Goal: Information Seeking & Learning: Understand process/instructions

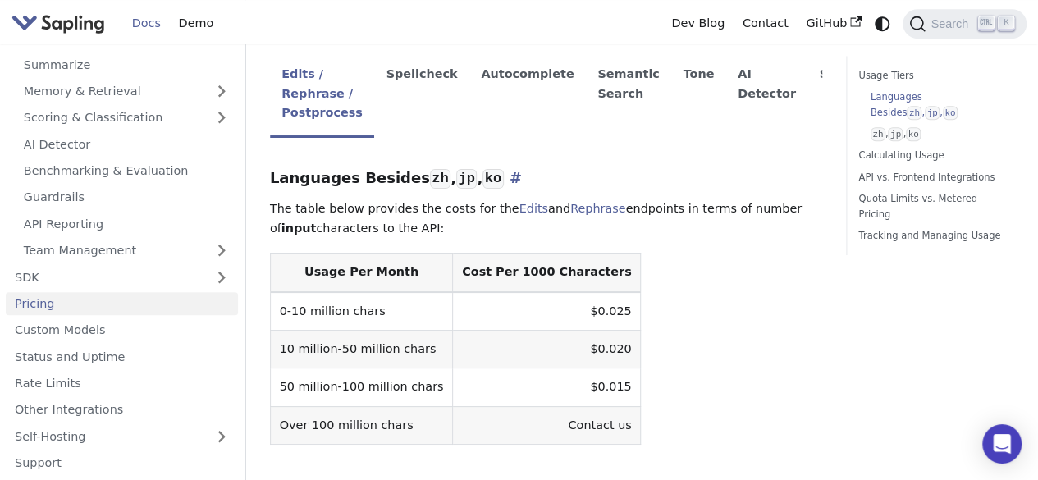
scroll to position [404, 0]
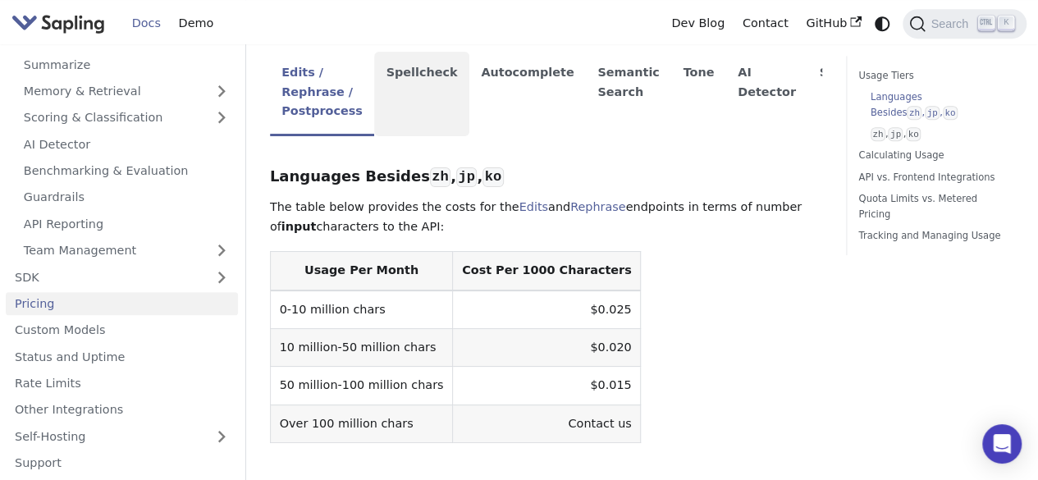
click at [401, 62] on li "Spellcheck" at bounding box center [421, 94] width 95 height 85
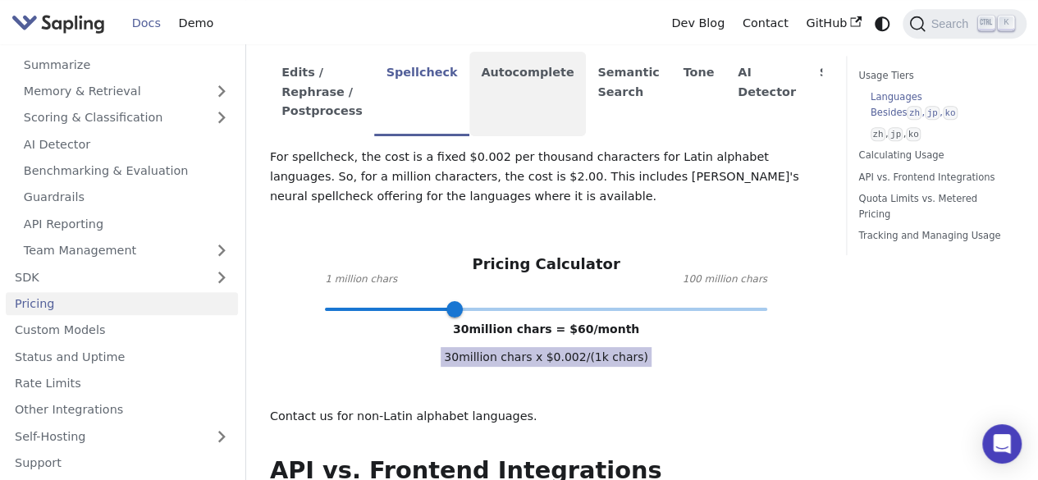
click at [509, 99] on li "Autocomplete" at bounding box center [528, 94] width 117 height 85
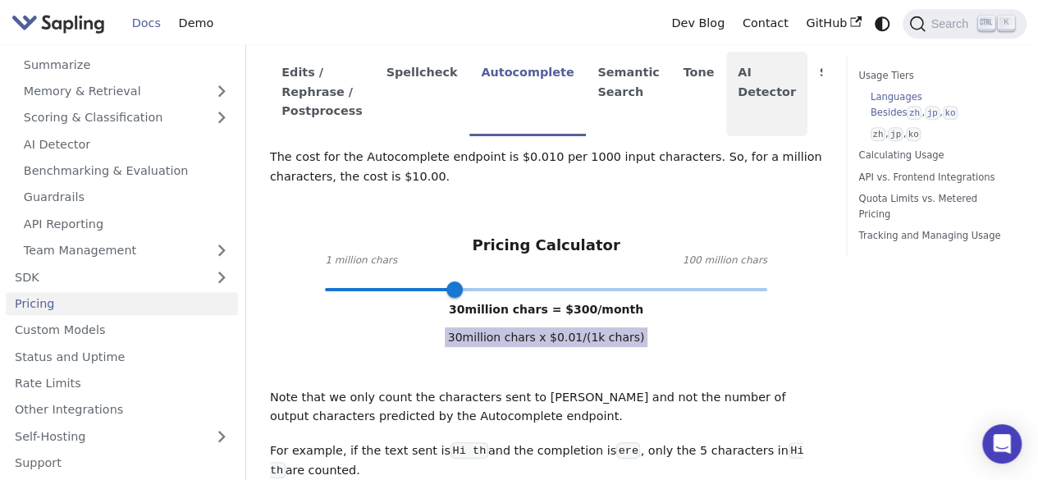
click at [742, 78] on li "AI Detector" at bounding box center [767, 94] width 82 height 85
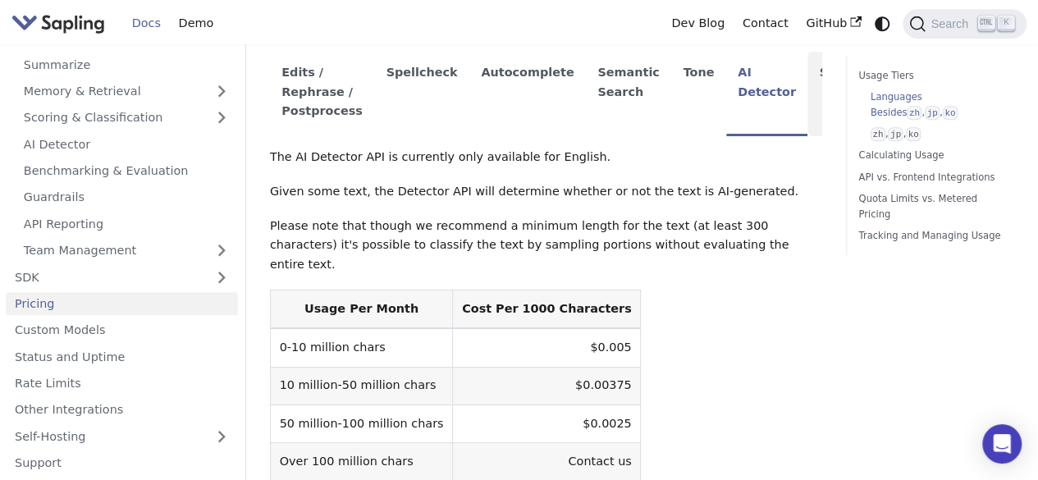
click at [808, 73] on li "SDK" at bounding box center [833, 94] width 51 height 85
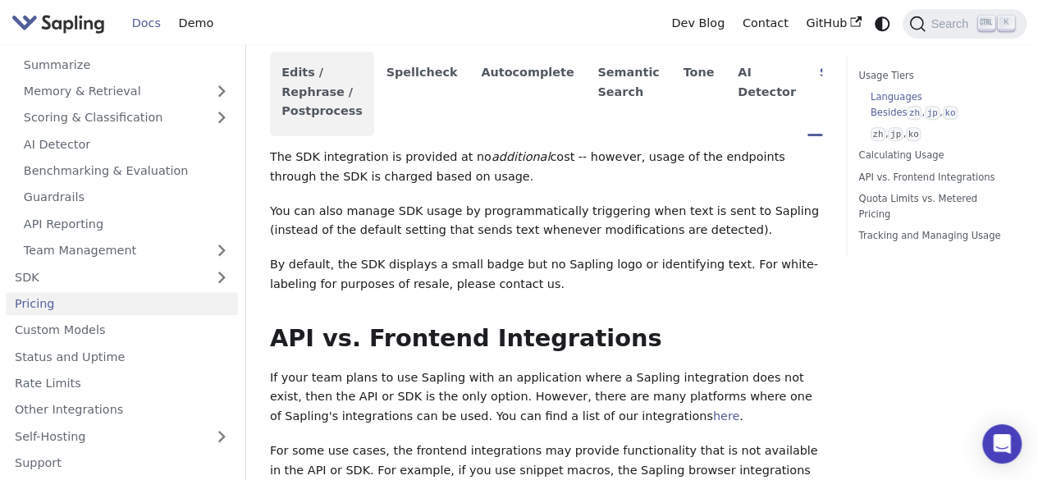
click at [322, 80] on li "Edits / Rephrase / Postprocess" at bounding box center [322, 94] width 104 height 85
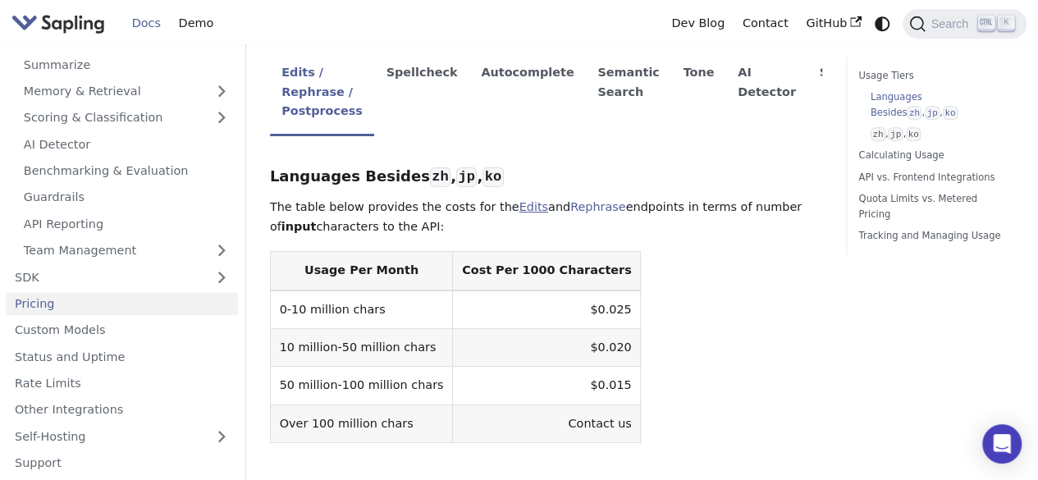
click at [520, 200] on link "Edits" at bounding box center [534, 206] width 29 height 13
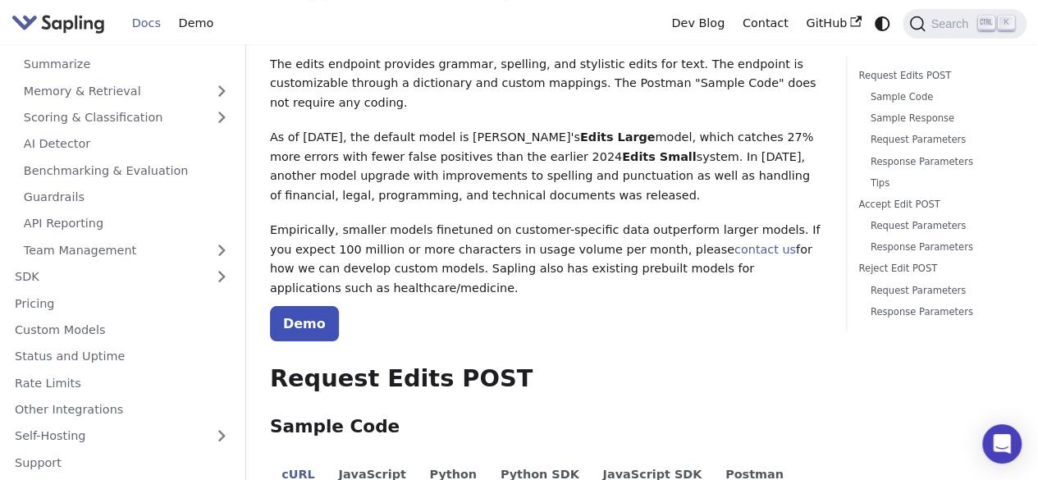
scroll to position [116, 0]
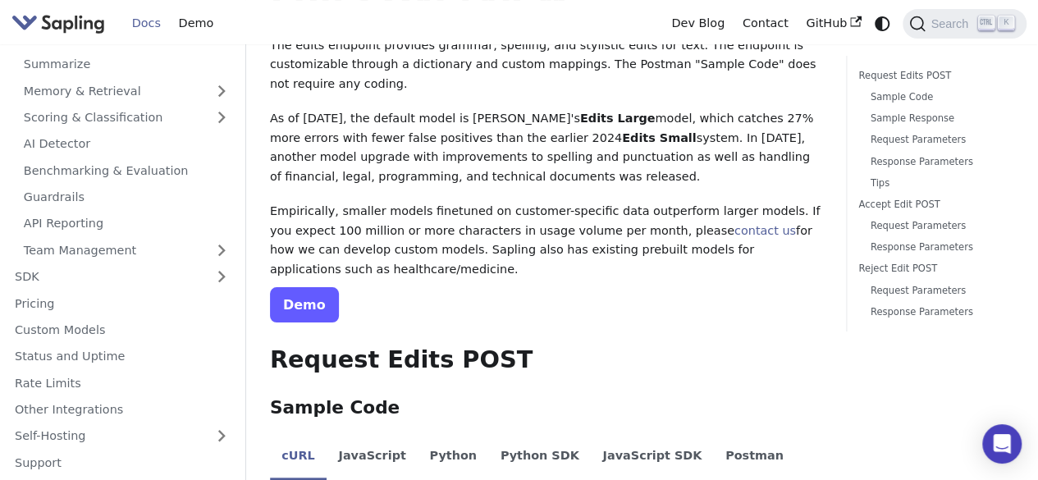
click at [300, 287] on link "Demo" at bounding box center [304, 304] width 69 height 35
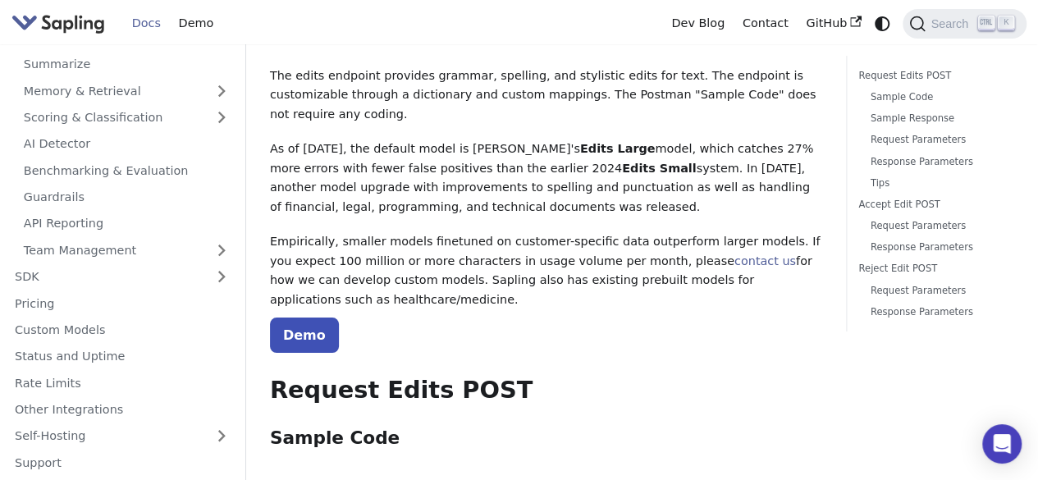
scroll to position [85, 0]
click at [316, 318] on link "Demo" at bounding box center [304, 335] width 69 height 35
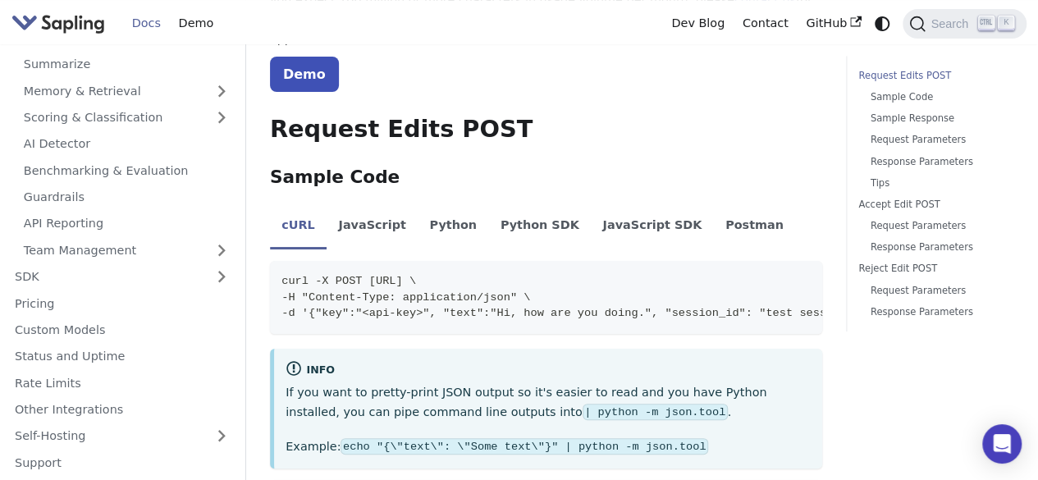
scroll to position [347, 0]
drag, startPoint x: 579, startPoint y: 241, endPoint x: 360, endPoint y: 235, distance: 219.2
click at [360, 274] on span "curl -X POST [URL] \" at bounding box center [349, 280] width 135 height 12
copy span "[URL]"
drag, startPoint x: 410, startPoint y: 259, endPoint x: 334, endPoint y: 259, distance: 76.3
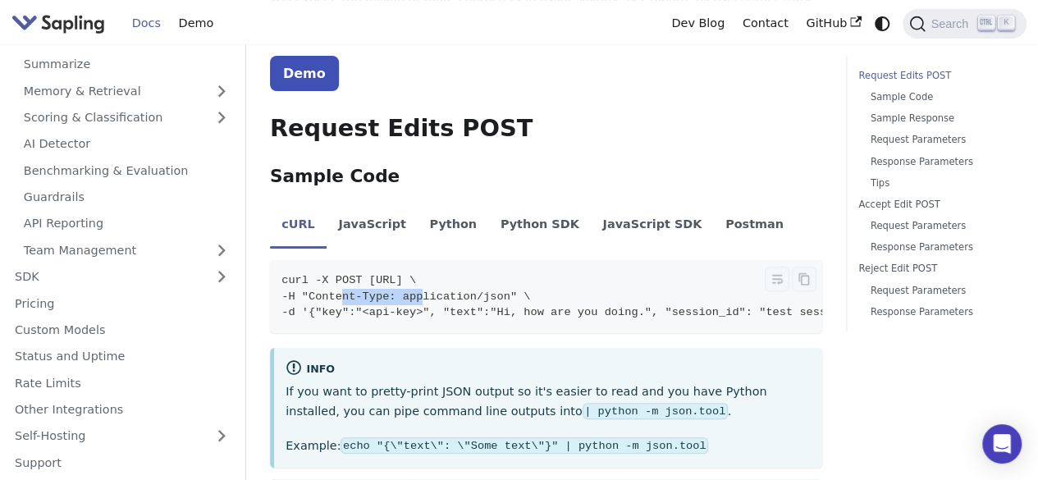
click at [334, 291] on span "-H "Content-Type: application/json" \" at bounding box center [406, 297] width 249 height 12
copy span "Content-Type"
drag, startPoint x: 520, startPoint y: 258, endPoint x: 426, endPoint y: 263, distance: 94.5
click at [426, 291] on span "-H "Content-Type: application/json" \" at bounding box center [406, 297] width 249 height 12
copy span "application/json"
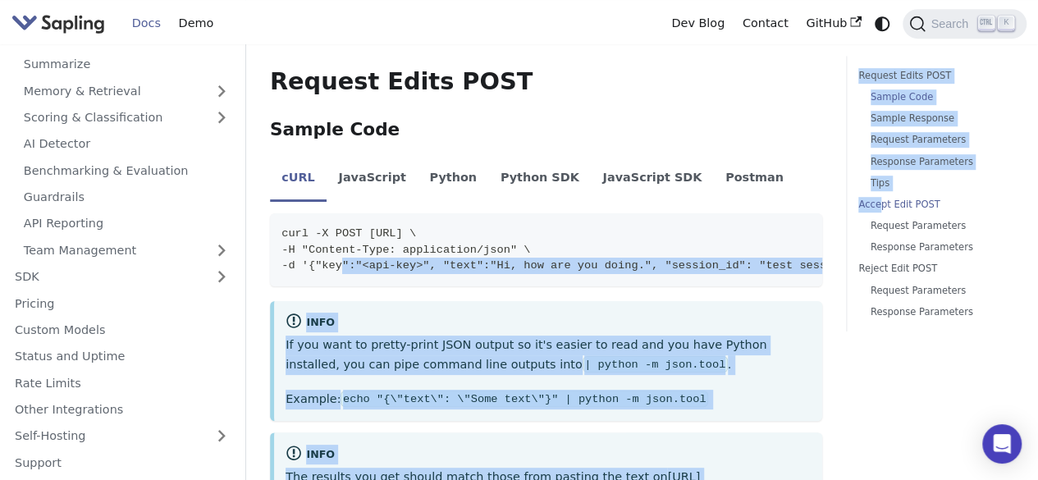
scroll to position [0, 39]
drag, startPoint x: 336, startPoint y: 228, endPoint x: 804, endPoint y: 225, distance: 468.7
click at [804, 259] on span "-d '{"key":"<api-key>", "text":"Hi, how are you doing.", "session_id": "test se…" at bounding box center [535, 265] width 585 height 12
copy span "{"key":"<api-key>", "text":"Hi, how are you doing.", "session_id": "test sessio…"
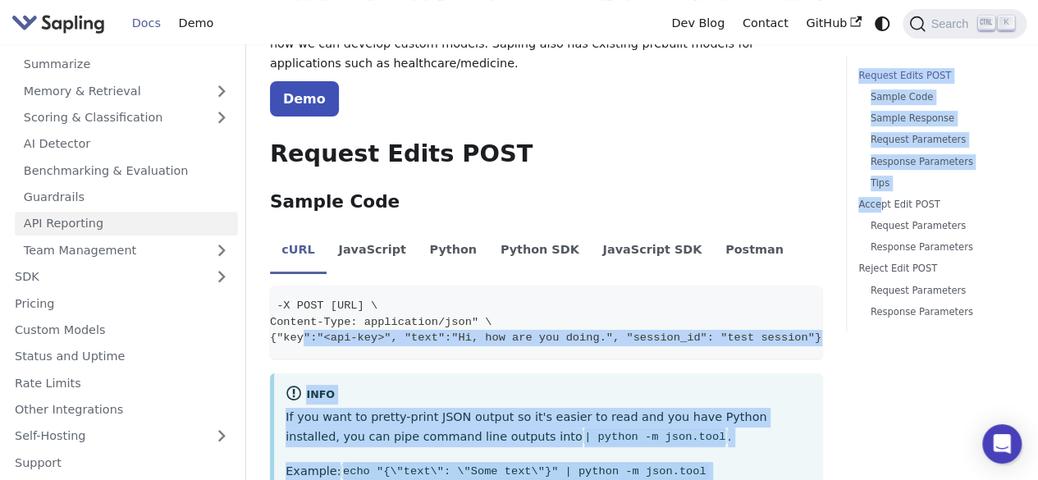
scroll to position [0, 0]
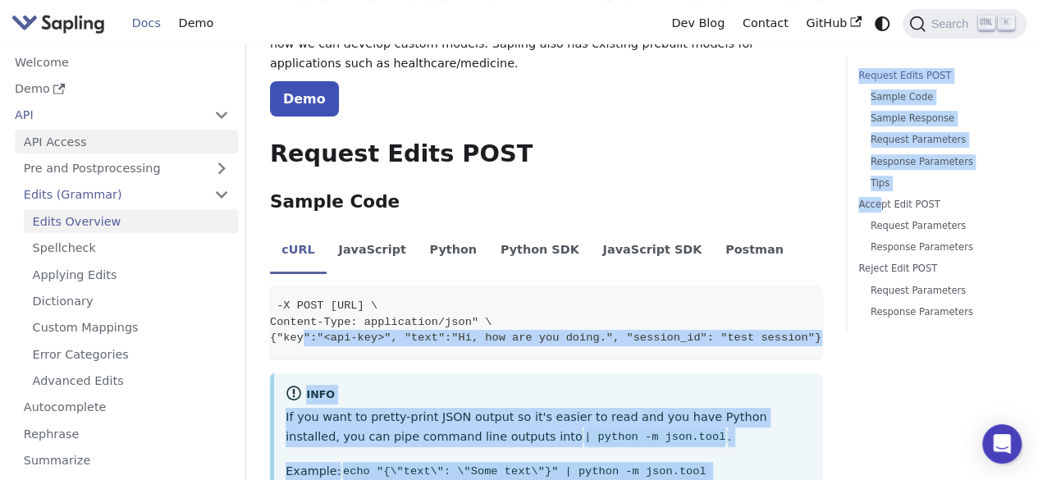
click at [58, 139] on link "API Access" at bounding box center [126, 142] width 223 height 24
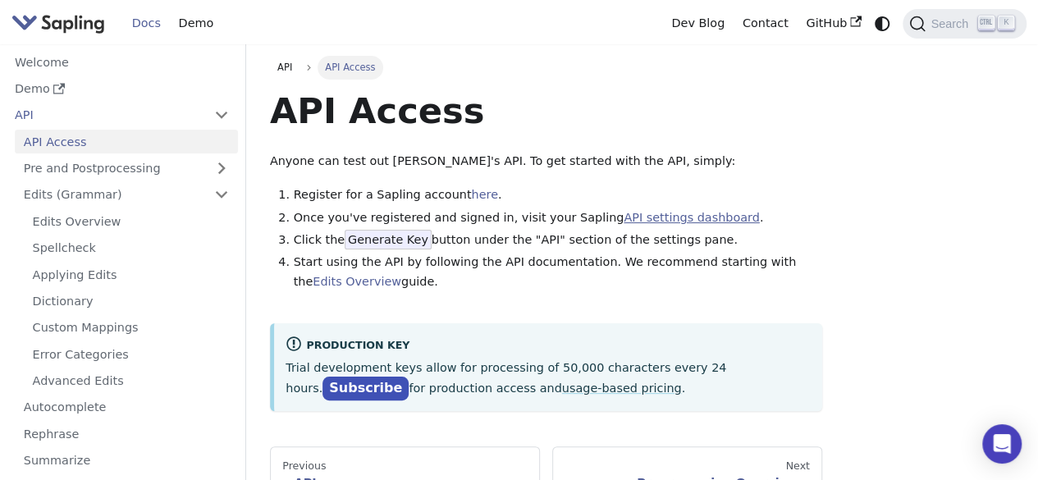
click at [625, 216] on link "API settings dashboard" at bounding box center [691, 217] width 135 height 13
click at [92, 222] on link "Edits Overview" at bounding box center [131, 221] width 214 height 24
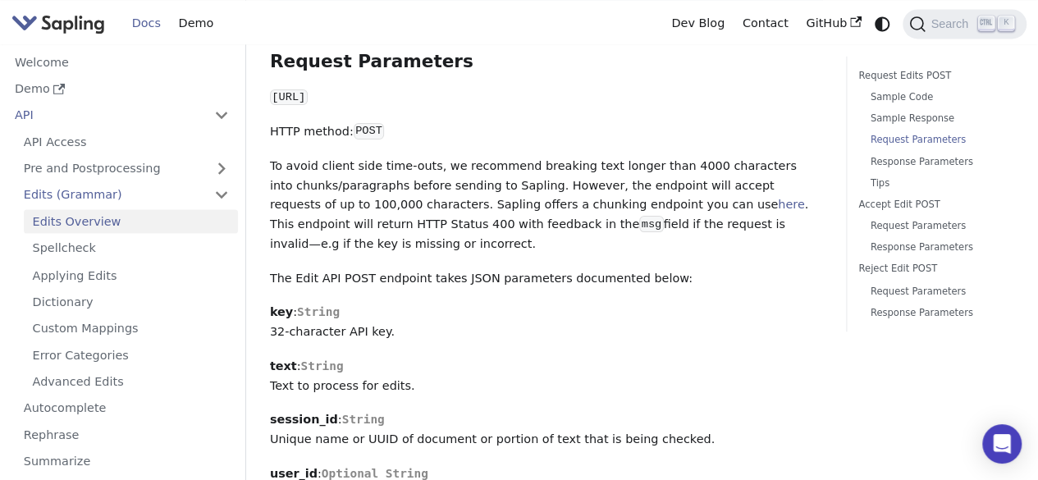
scroll to position [1287, 0]
click at [778, 196] on link "here" at bounding box center [791, 202] width 26 height 13
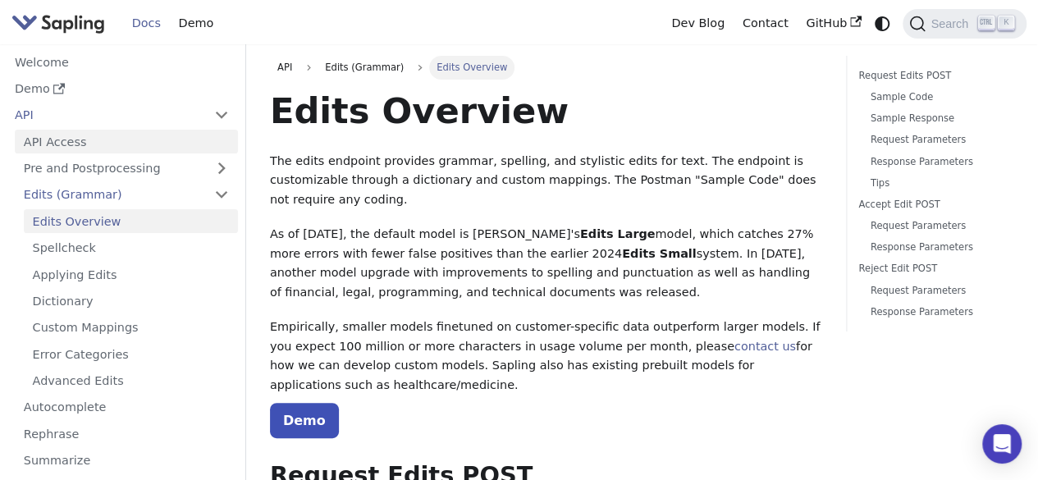
click at [99, 144] on link "API Access" at bounding box center [126, 142] width 223 height 24
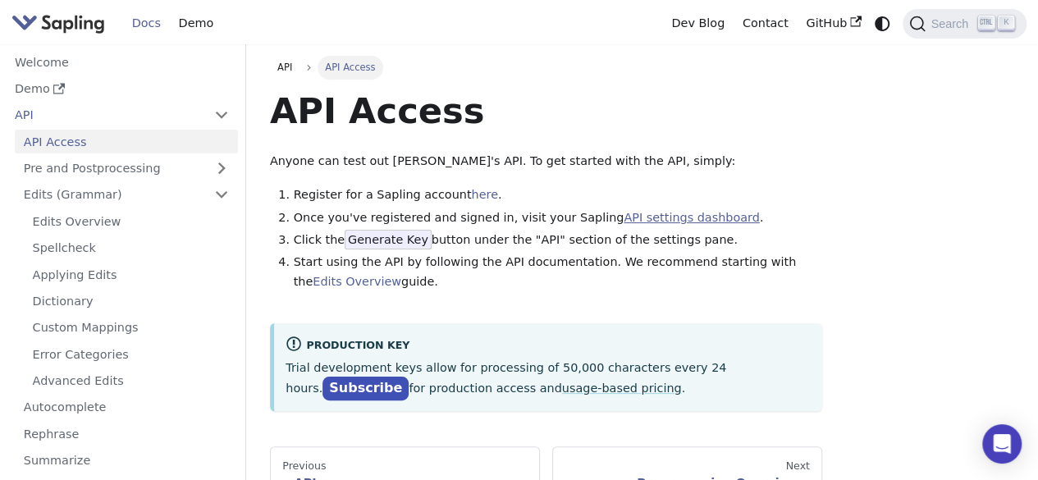
click at [652, 213] on link "API settings dashboard" at bounding box center [691, 217] width 135 height 13
